Goal: Complete application form: Complete application form

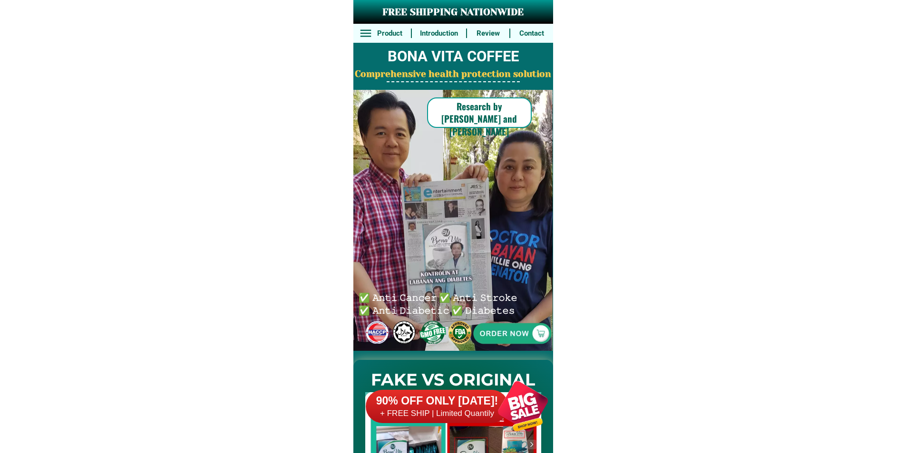
click at [508, 330] on div at bounding box center [511, 333] width 205 height 205
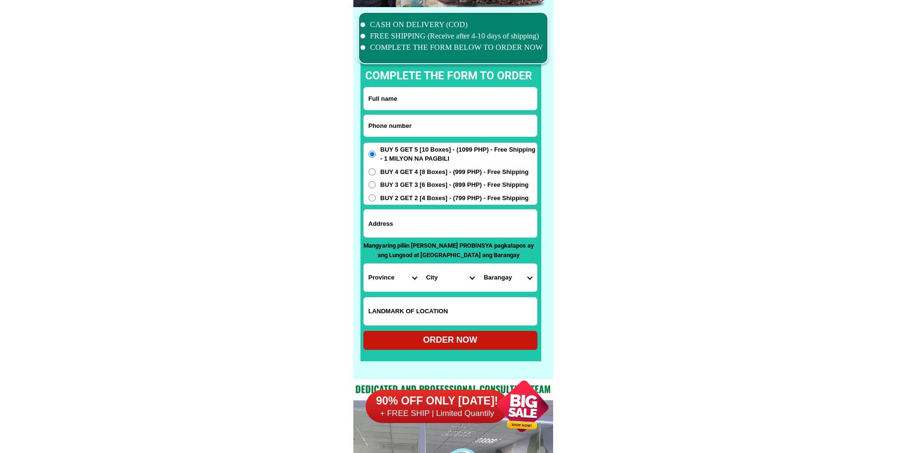
scroll to position [7390, 0]
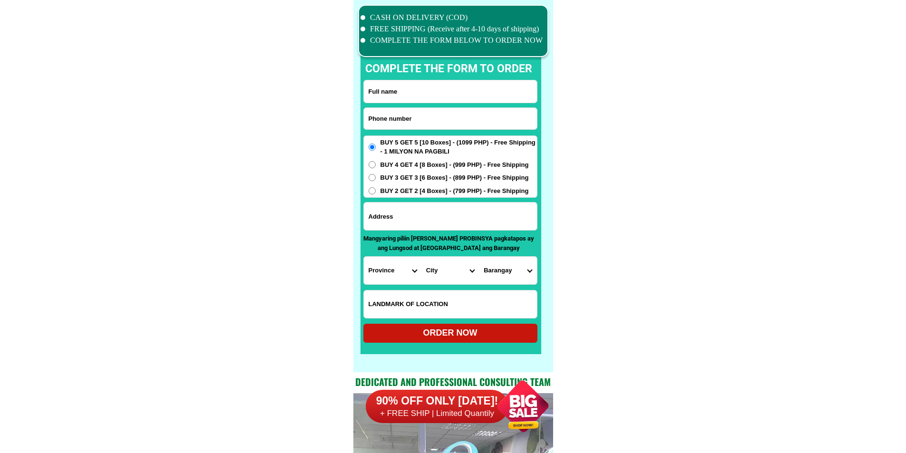
click at [407, 113] on input "Input phone_number" at bounding box center [450, 118] width 173 height 21
paste input "00953051 8087"
click at [399, 118] on input "00953051 8087" at bounding box center [450, 118] width 173 height 21
type input "009530518087"
click at [453, 89] on input "Input full_name" at bounding box center [450, 91] width 173 height 22
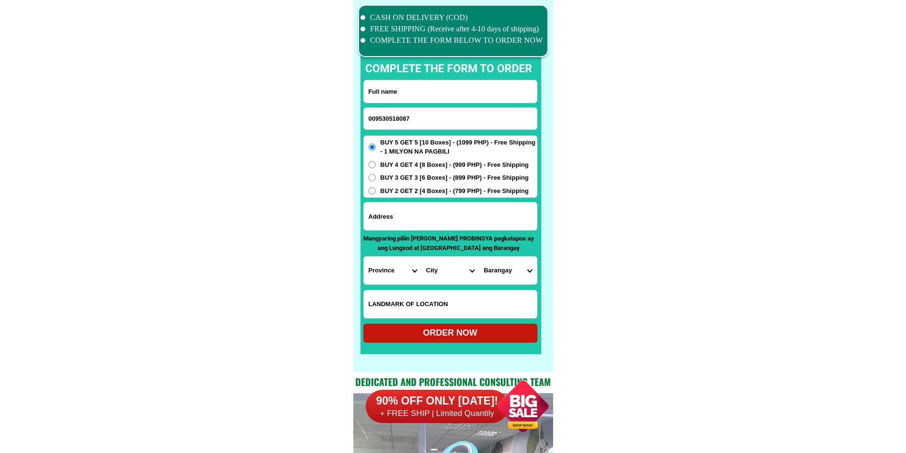
paste input "[PERSON_NAME] ciil"
type input "[PERSON_NAME] ciil"
click at [445, 222] on input "Input address" at bounding box center [450, 217] width 173 height 28
paste input "poblacion alabel poruk tagumay alabel [GEOGRAPHIC_DATA] pangatlung kalye ng j &…"
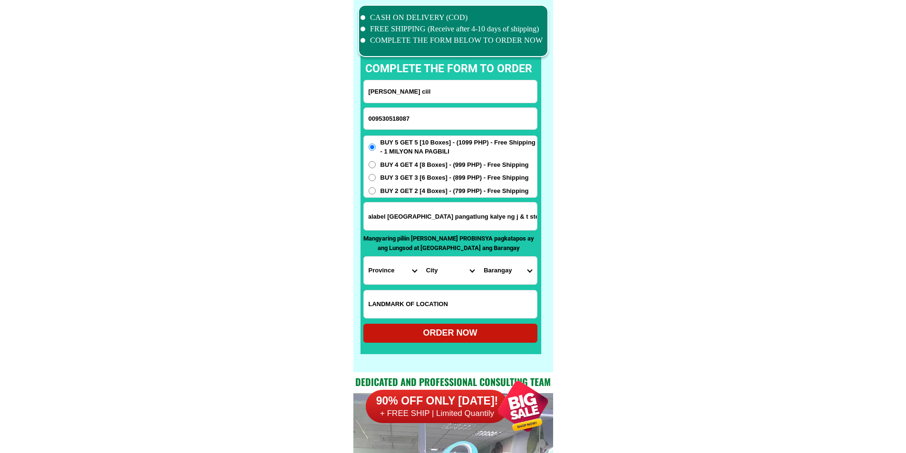
type input "poblacion alabel poruk tagumay alabel [GEOGRAPHIC_DATA] pangatlung kalye ng j &…"
drag, startPoint x: 480, startPoint y: 210, endPoint x: 608, endPoint y: 219, distance: 128.2
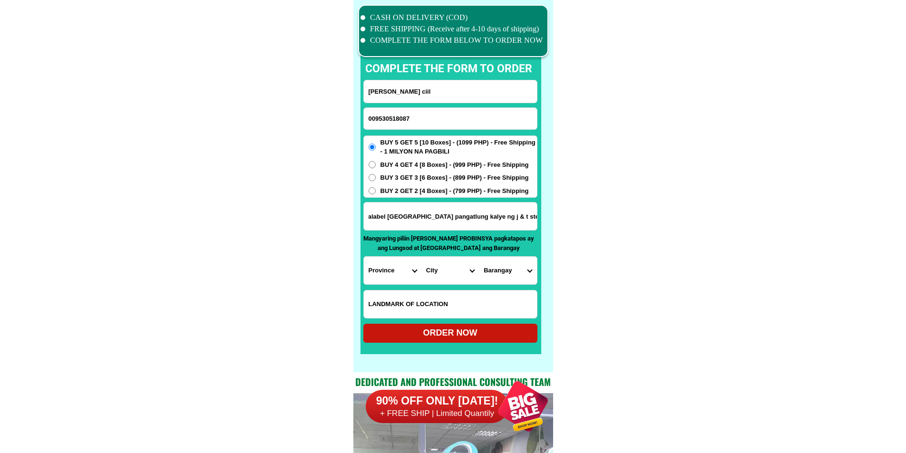
scroll to position [0, 0]
click at [384, 269] on select "Province [GEOGRAPHIC_DATA] [GEOGRAPHIC_DATA] [GEOGRAPHIC_DATA] [GEOGRAPHIC_DATA…" at bounding box center [393, 271] width 58 height 28
select select "63_581"
click at [364, 257] on select "Province [GEOGRAPHIC_DATA] [GEOGRAPHIC_DATA] [GEOGRAPHIC_DATA] [GEOGRAPHIC_DATA…" at bounding box center [393, 271] width 58 height 28
click at [472, 270] on select "City [PERSON_NAME] Kiamba Maasim Maitum Malapatan [GEOGRAPHIC_DATA]" at bounding box center [450, 271] width 58 height 28
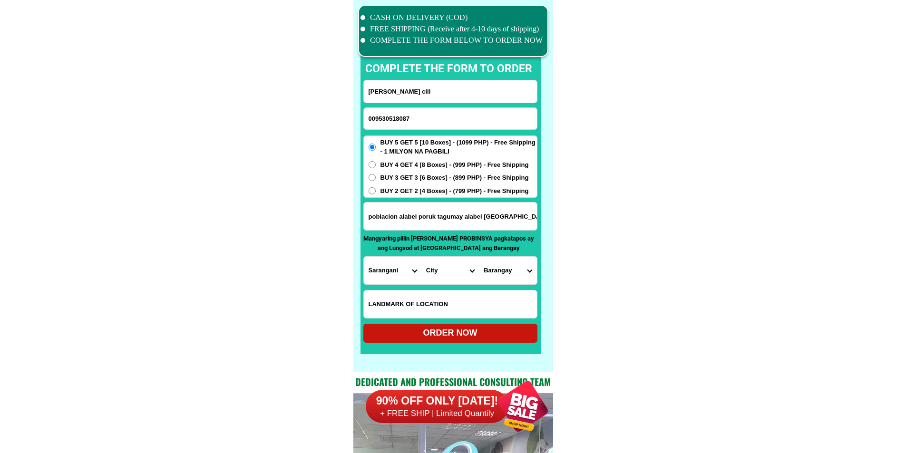
select select "63_5815427"
click at [513, 282] on select "Barangay Alegria Bagacay Baluntay Datal anggas Domolok Kawas Ladol Maribulan Pa…" at bounding box center [508, 271] width 58 height 28
click at [516, 269] on select "Barangay Alegria Bagacay Baluntay Datal anggas Domolok Kawas Ladol Maribulan Pa…" at bounding box center [508, 271] width 58 height 28
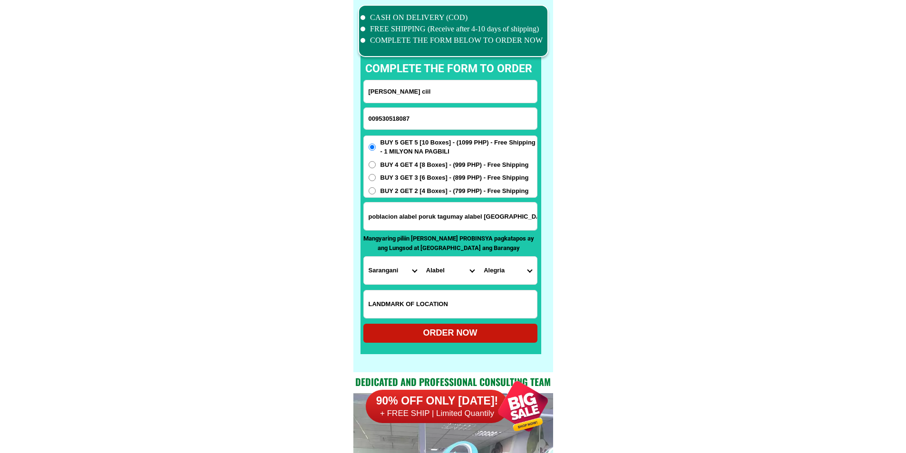
click at [516, 269] on select "Barangay Alegria Bagacay Baluntay Datal anggas Domolok Kawas Ladol Maribulan Pa…" at bounding box center [508, 271] width 58 height 28
click at [518, 276] on select "Barangay Alegria Bagacay Baluntay Datal anggas Domolok Kawas Ladol Maribulan Pa…" at bounding box center [508, 271] width 58 height 28
select select "63_58154273518"
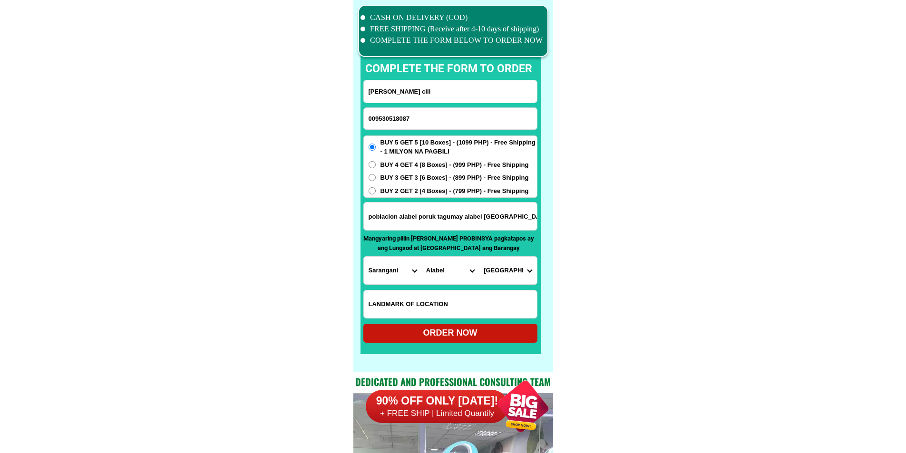
click at [430, 334] on div "ORDER NOW" at bounding box center [450, 333] width 174 height 13
type input "poblacion alabel poruk tagumay alabel [GEOGRAPHIC_DATA] pangatlung kalye ng j &…"
radio input "true"
